Goal: Register for event/course

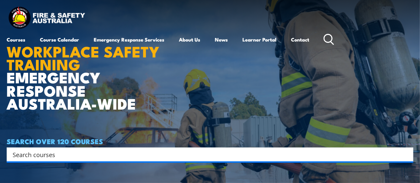
click at [420, 18] on html "Courses Course Calendar Emergency Response Services Services Overview Emergency…" at bounding box center [210, 91] width 420 height 183
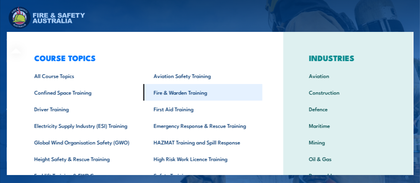
click at [171, 94] on link "Fire & Warden Training" at bounding box center [202, 92] width 119 height 17
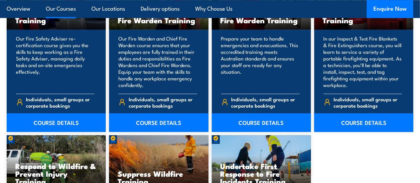
scroll to position [939, 0]
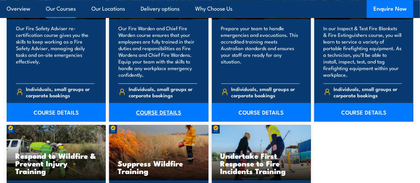
click at [150, 103] on link "COURSE DETAILS" at bounding box center [158, 112] width 99 height 19
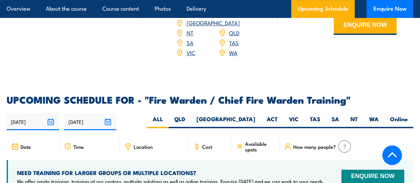
scroll to position [1102, 0]
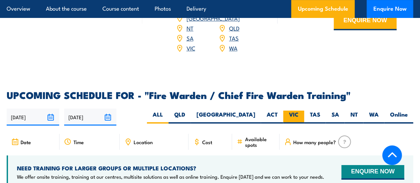
click at [292, 111] on label "VIC" at bounding box center [294, 117] width 21 height 13
click at [299, 111] on input "VIC" at bounding box center [301, 113] width 4 height 4
radio input "true"
